Goal: Check status

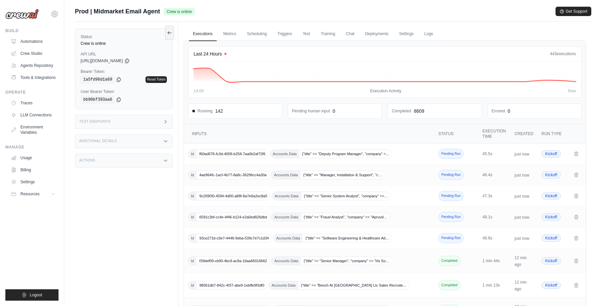
click at [430, 10] on div "Prod | Midmarket Email Agent Crew is online Get Support" at bounding box center [333, 11] width 517 height 9
click at [365, 6] on main "Submit a support request Describe your issue or question * Please be specific a…" at bounding box center [333, 202] width 538 height 404
click at [112, 214] on div "Status Crew is online API URL copied https://midmarket-email-agent-0bcea3b1-b64…" at bounding box center [126, 175] width 103 height 306
click at [479, 21] on div "Submit a support request Describe your issue or question * Please be specific a…" at bounding box center [333, 14] width 517 height 15
click at [284, 9] on div "Prod | Midmarket Email Agent Crew is online Get Support" at bounding box center [333, 11] width 517 height 9
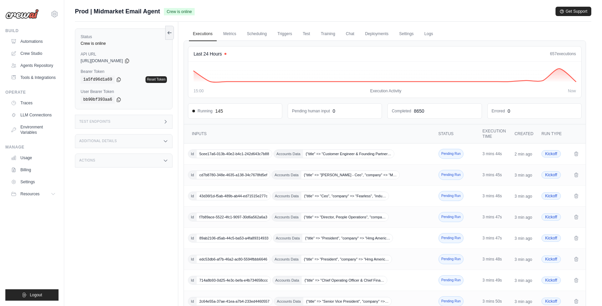
click at [364, 15] on div "Prod | Midmarket Email Agent Crew is online Get Support" at bounding box center [333, 11] width 517 height 9
